Goal: Check status: Check status

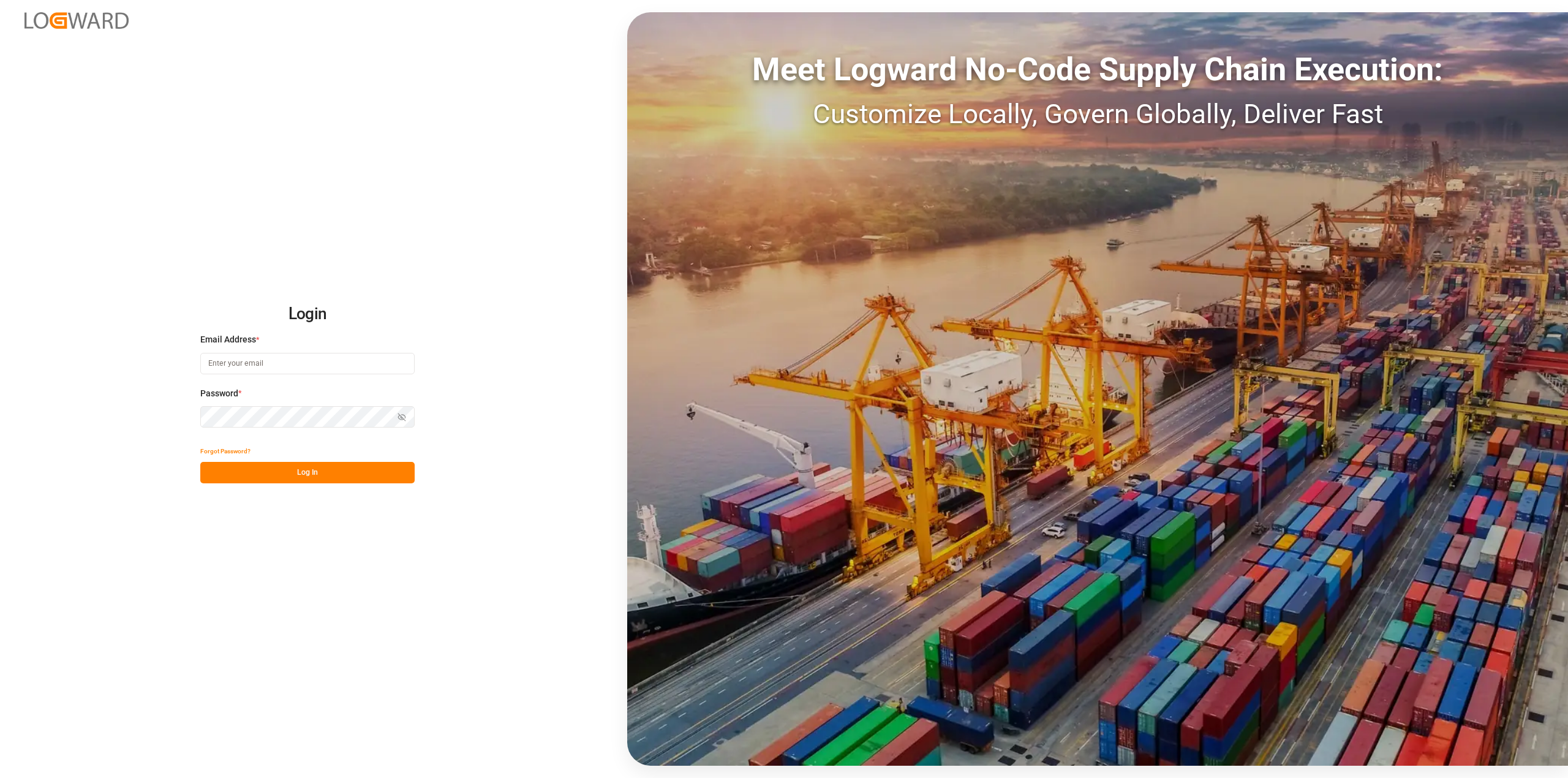
type input "[EMAIL_ADDRESS][DOMAIN_NAME]"
click at [341, 481] on button "Log In" at bounding box center [307, 472] width 215 height 21
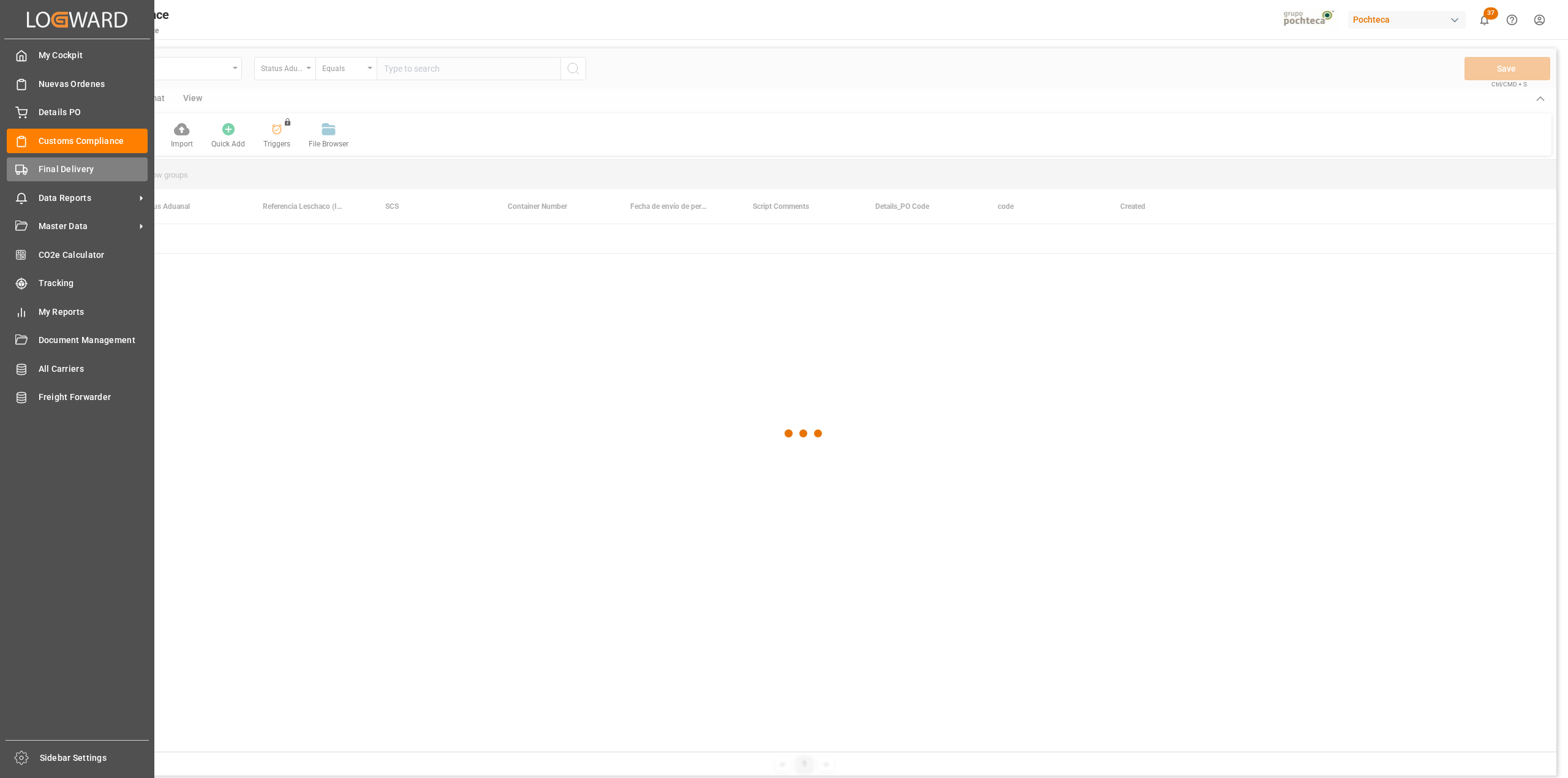
click at [52, 173] on span "Final Delivery" at bounding box center [93, 169] width 110 height 13
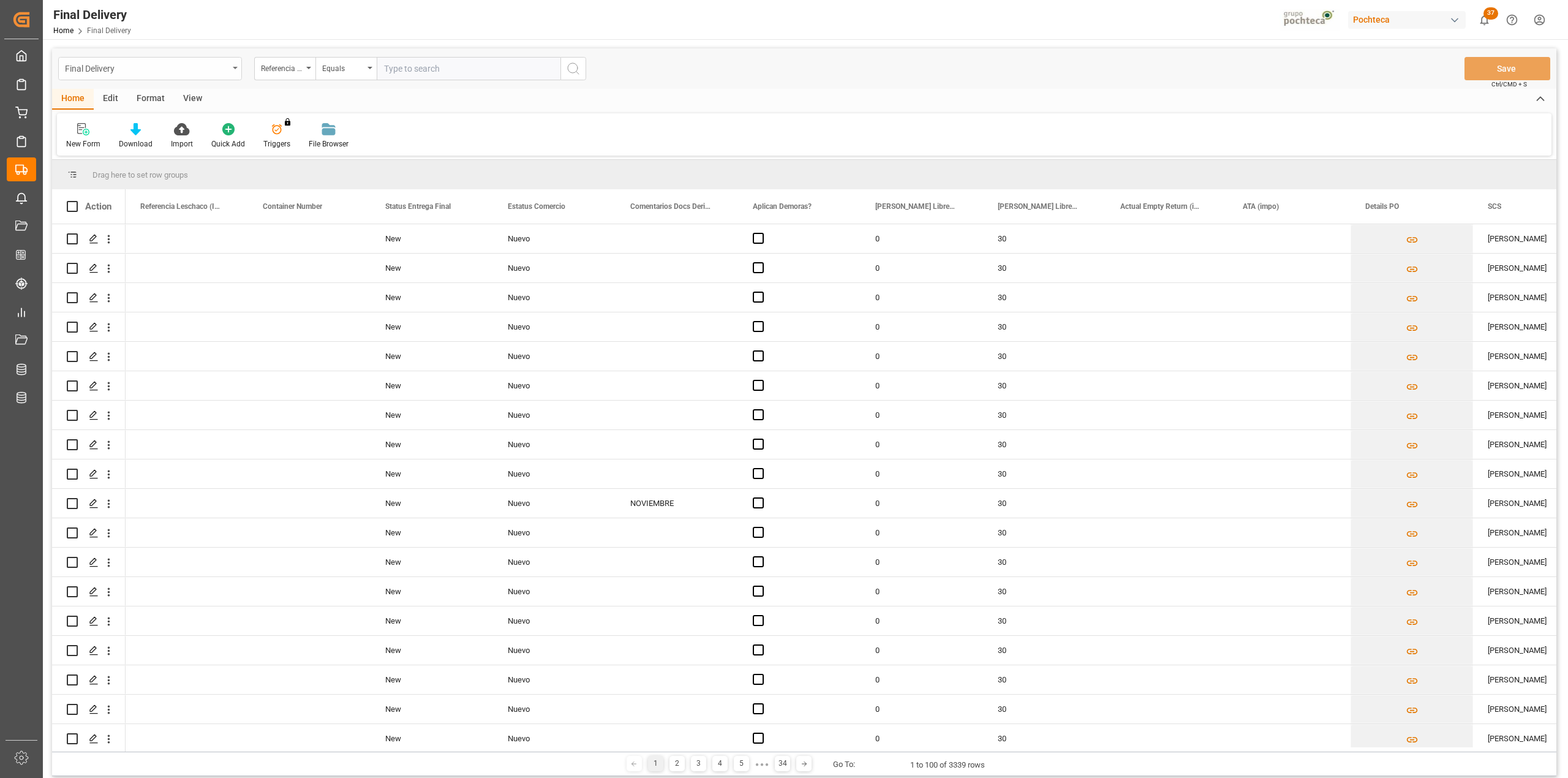
click at [224, 66] on div "Final Delivery" at bounding box center [147, 67] width 164 height 16
click at [391, 94] on div "Home Edit Format View" at bounding box center [804, 99] width 1505 height 21
click at [192, 103] on div "View" at bounding box center [193, 99] width 38 height 21
click at [83, 140] on div "Default" at bounding box center [78, 144] width 24 height 11
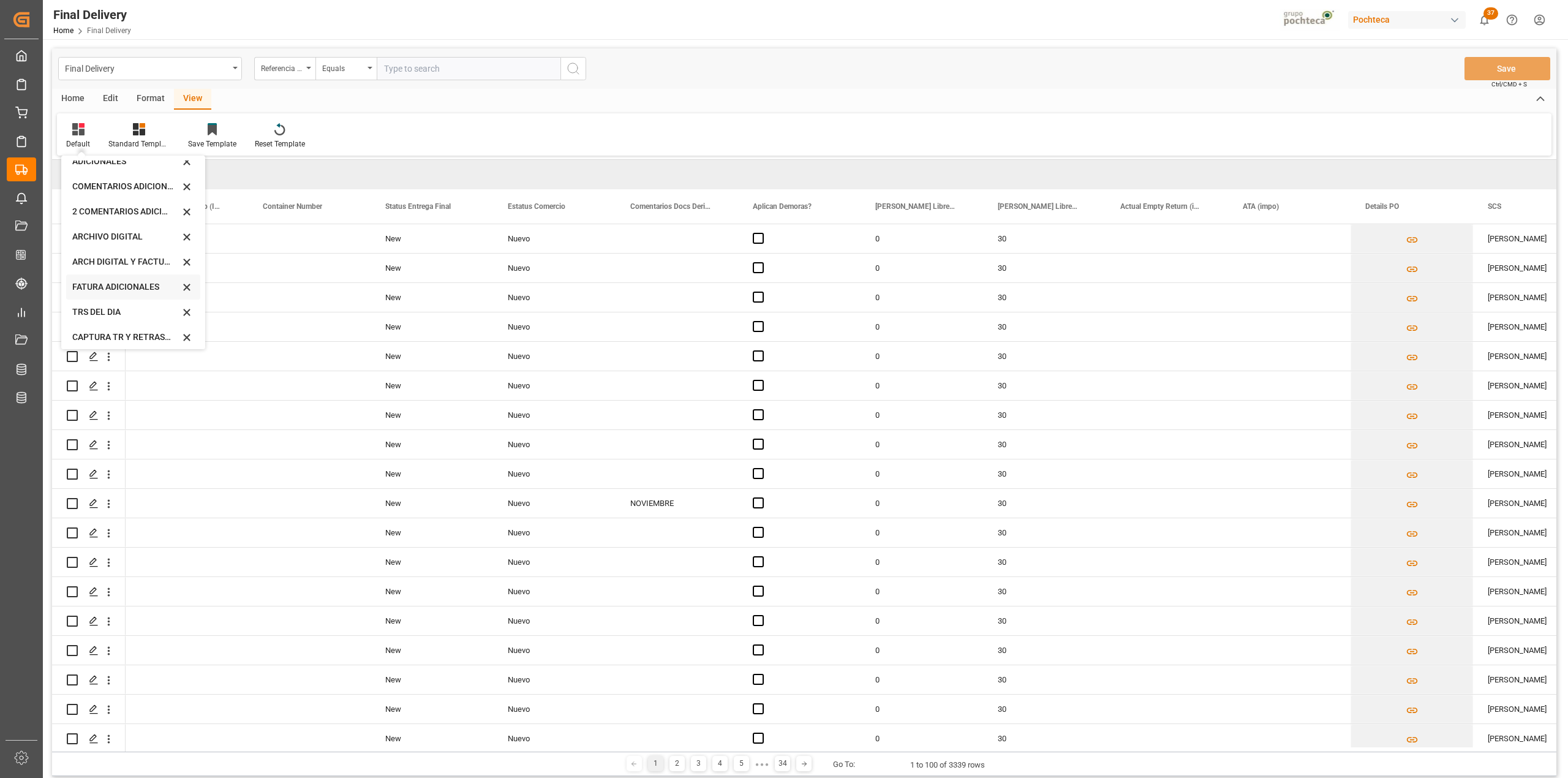
scroll to position [117, 0]
click at [132, 337] on div "CAPTURA TR Y RETRASO CON ENTREGA Y SUCURSAL" at bounding box center [125, 331] width 107 height 13
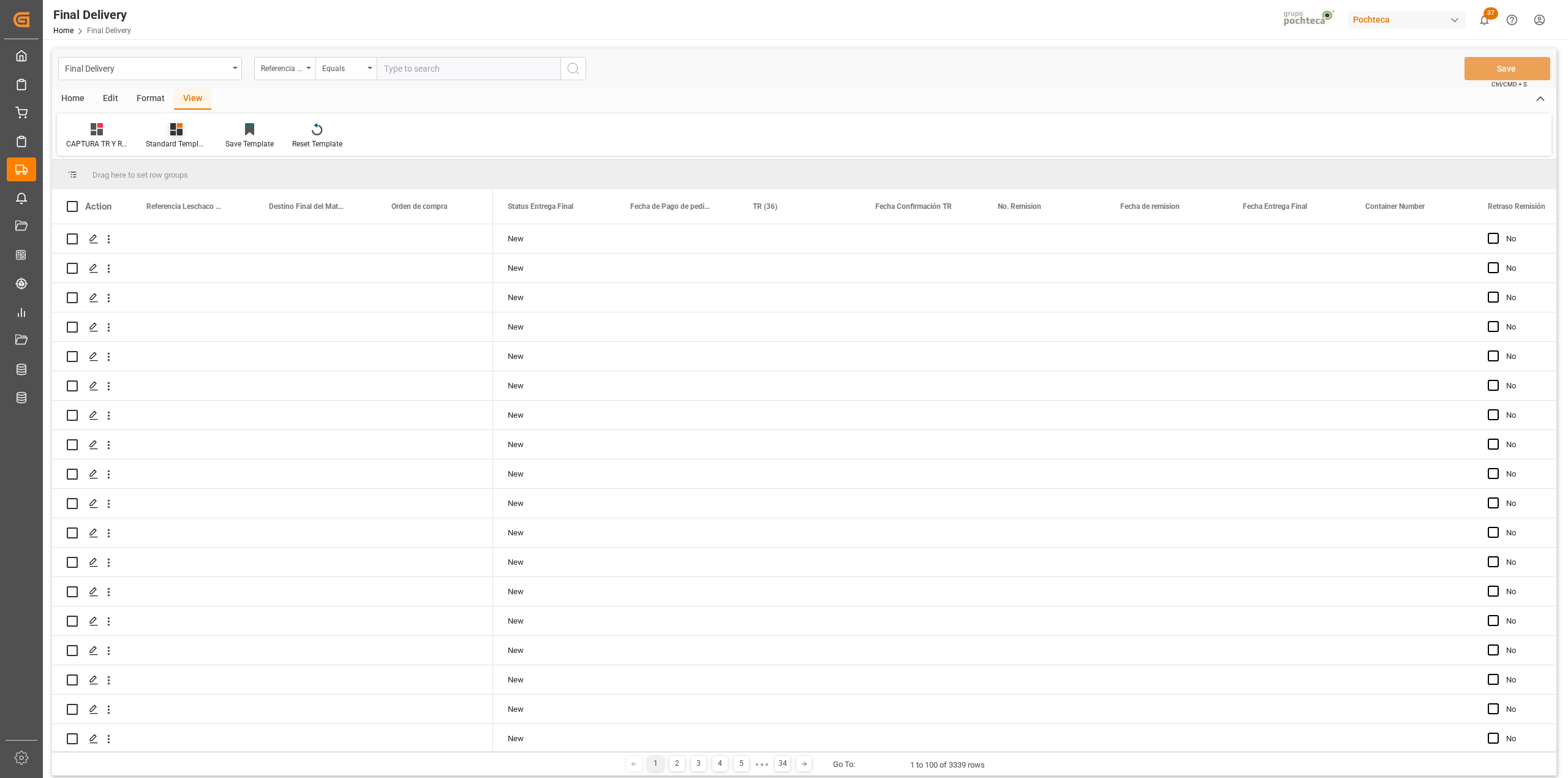
click at [178, 136] on div "Standard Templates" at bounding box center [176, 136] width 80 height 27
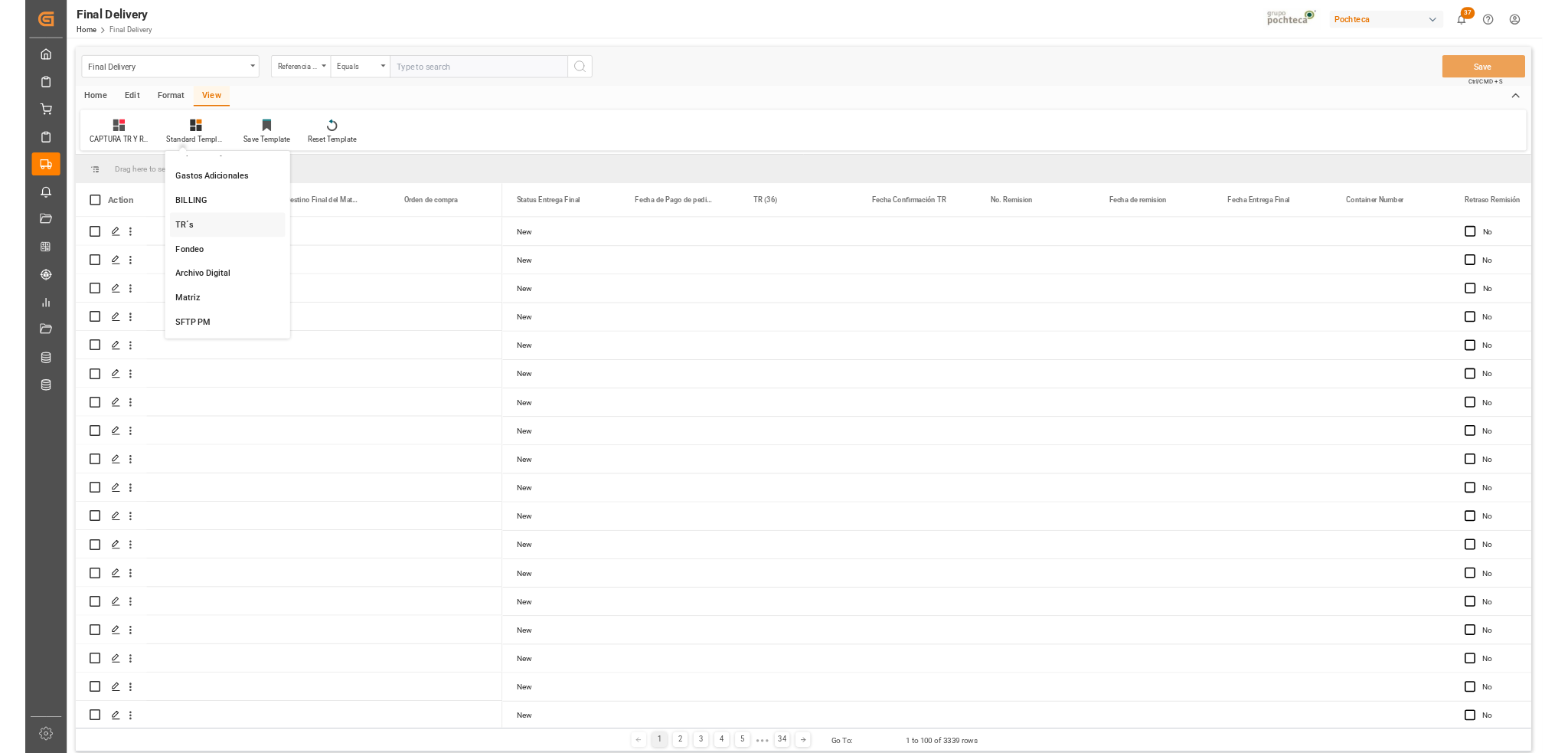
scroll to position [0, 0]
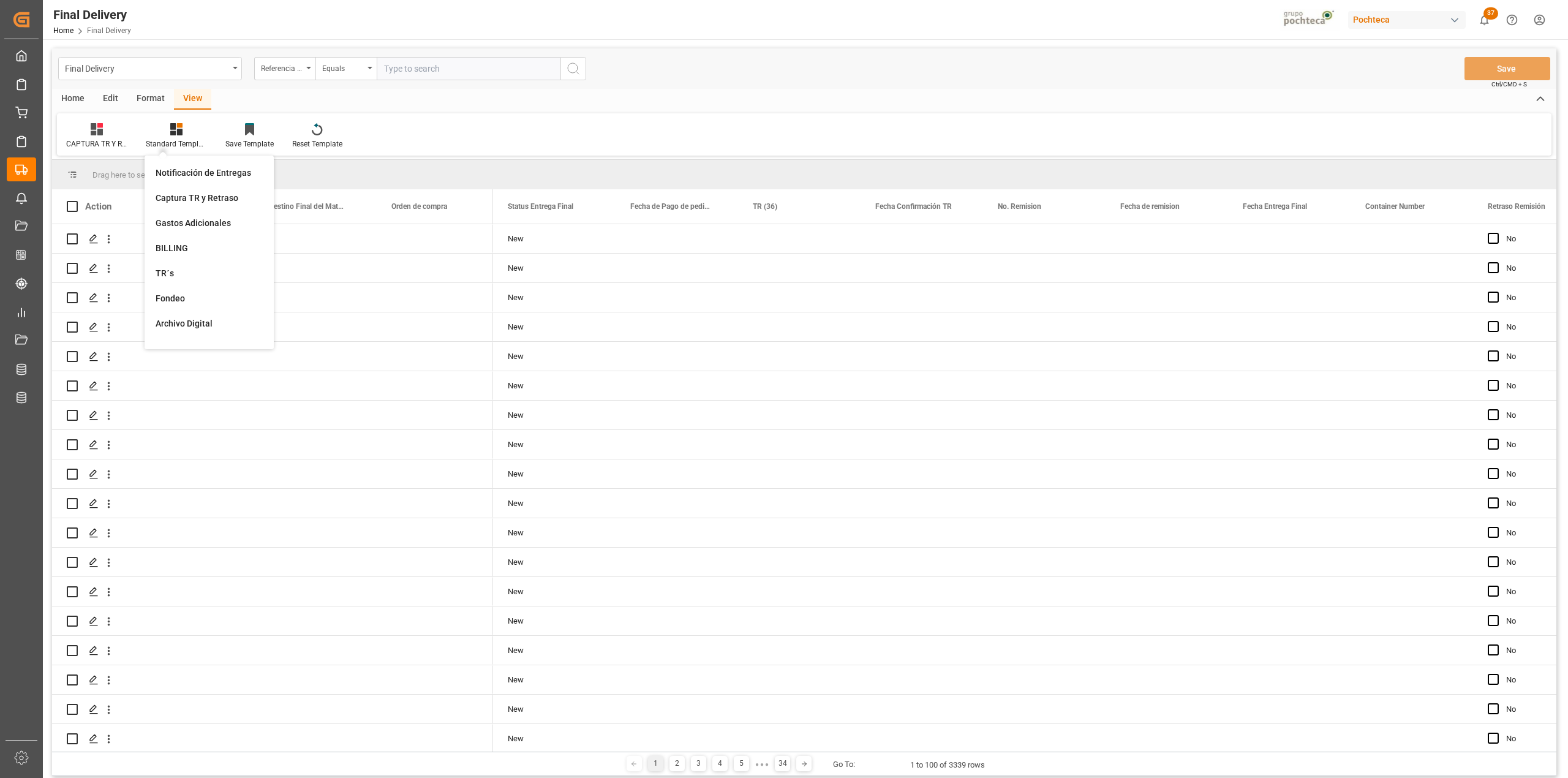
click at [370, 100] on div "Home Edit Format View" at bounding box center [804, 99] width 1505 height 21
click at [147, 99] on div "Format" at bounding box center [151, 99] width 46 height 21
click at [139, 136] on div "Row Format" at bounding box center [141, 136] width 59 height 27
click at [182, 176] on div "DESTINO PARA REMI" at bounding box center [169, 173] width 81 height 13
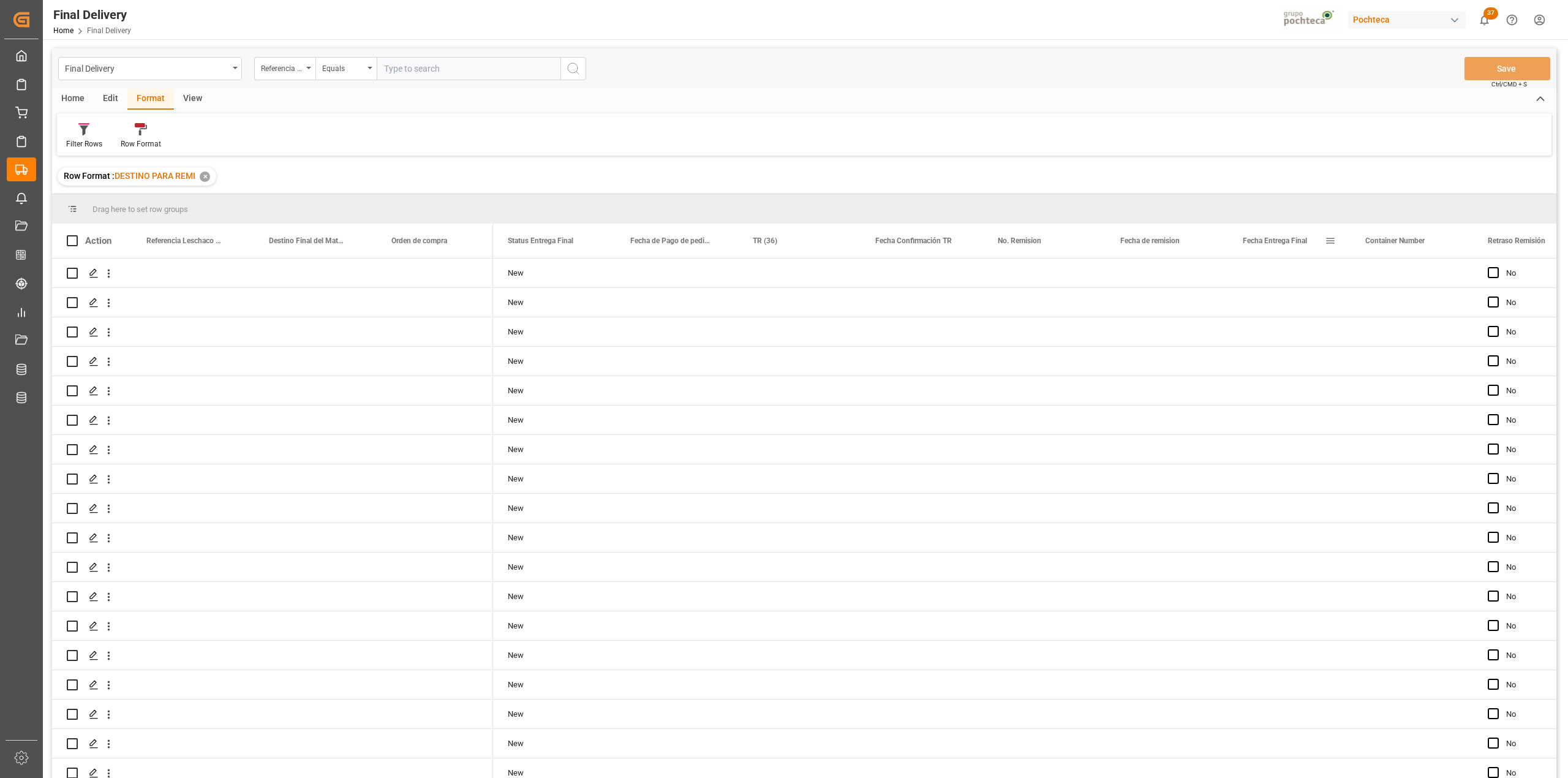
click at [1328, 241] on span at bounding box center [1330, 241] width 11 height 11
click at [1392, 244] on span "filter" at bounding box center [1400, 244] width 54 height 22
click at [1437, 305] on input "date" at bounding box center [1386, 306] width 120 height 24
type input "[DATE]"
click at [1400, 343] on button "Apply" at bounding box center [1402, 345] width 23 height 13
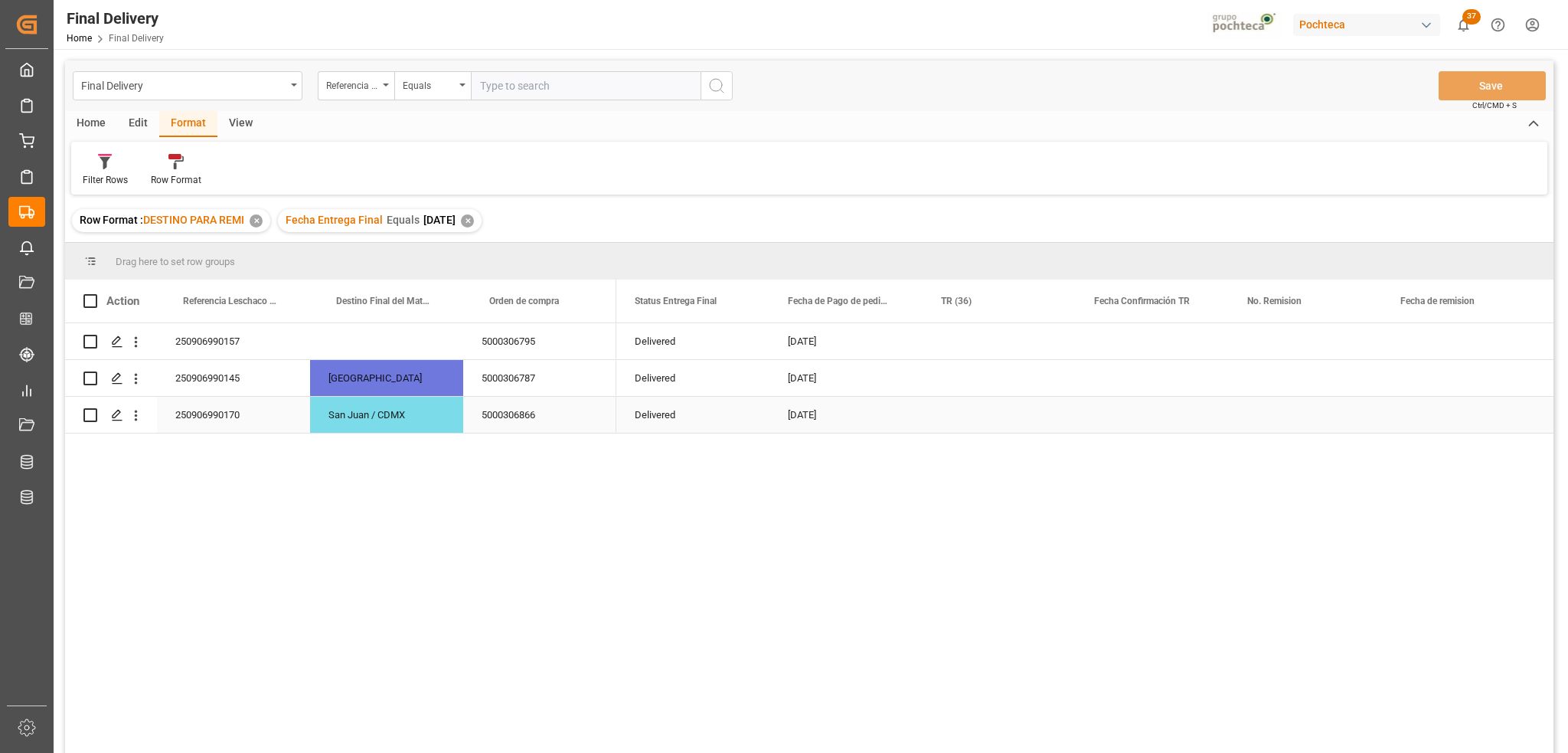
click at [959, 383] on div "Press SPACE to select this row." at bounding box center [999, 377] width 153 height 36
click at [836, 395] on div "[DATE]" at bounding box center [846, 377] width 153 height 36
